Goal: Find specific page/section: Find specific page/section

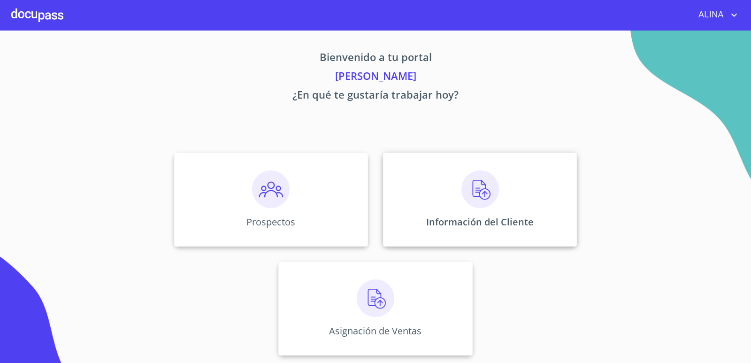
click at [405, 197] on div "Información del Cliente" at bounding box center [480, 200] width 194 height 94
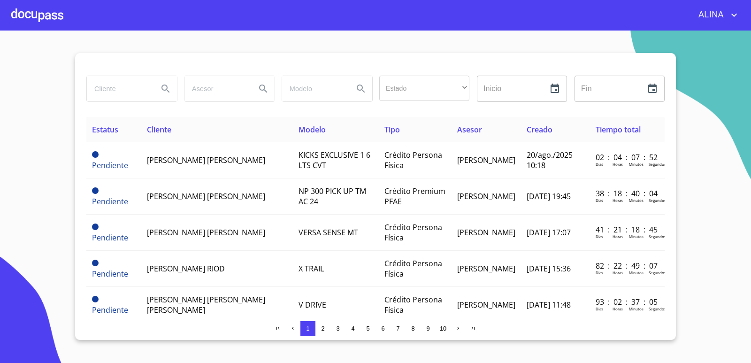
click at [130, 91] on input "search" at bounding box center [119, 88] width 64 height 25
type input "j"
type input "[PERSON_NAME]"
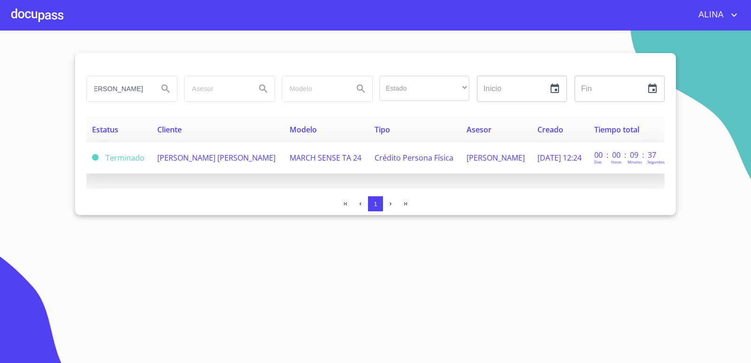
scroll to position [0, 0]
click at [177, 158] on span "[PERSON_NAME] [PERSON_NAME]" at bounding box center [216, 158] width 118 height 10
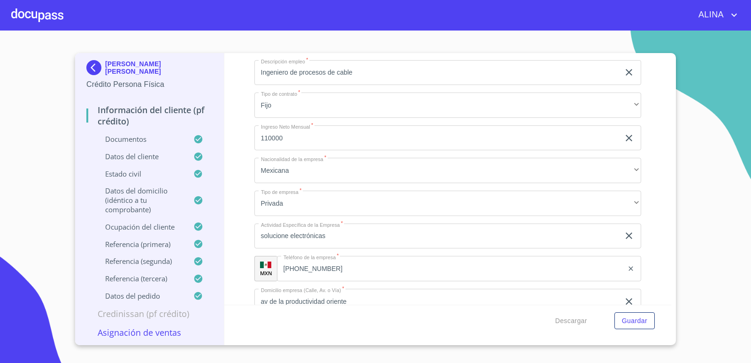
scroll to position [4180, 0]
